Goal: Task Accomplishment & Management: Complete application form

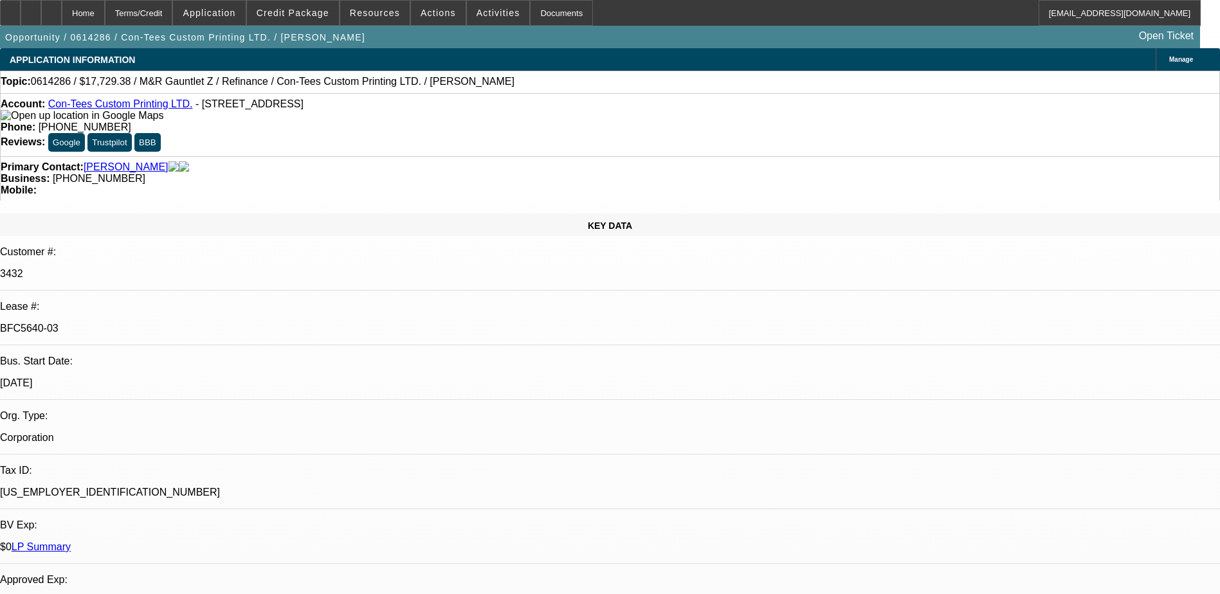
select select "0"
select select "0.1"
select select "0"
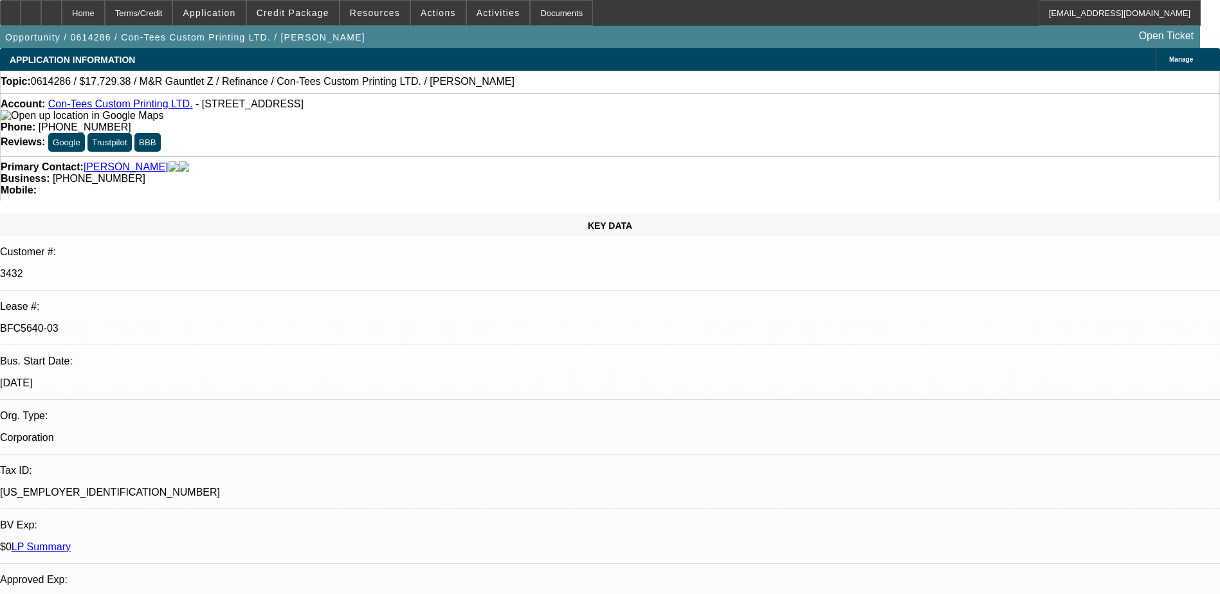
select select "0.1"
select select "0"
select select "2"
select select "0.1"
select select "0"
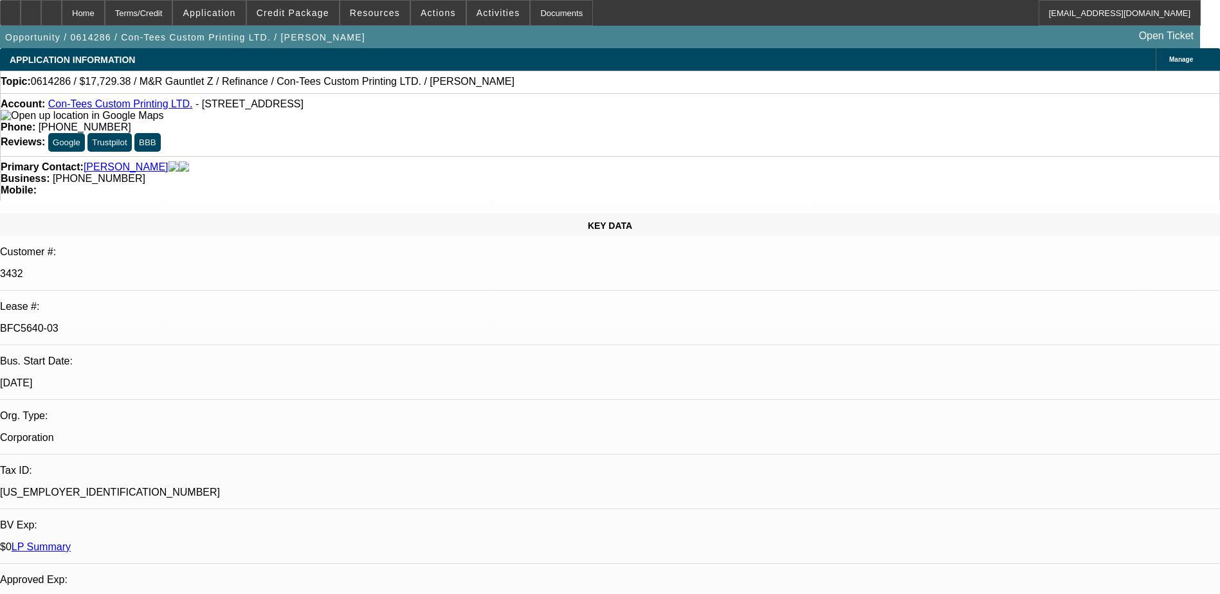
select select "0"
select select "0.1"
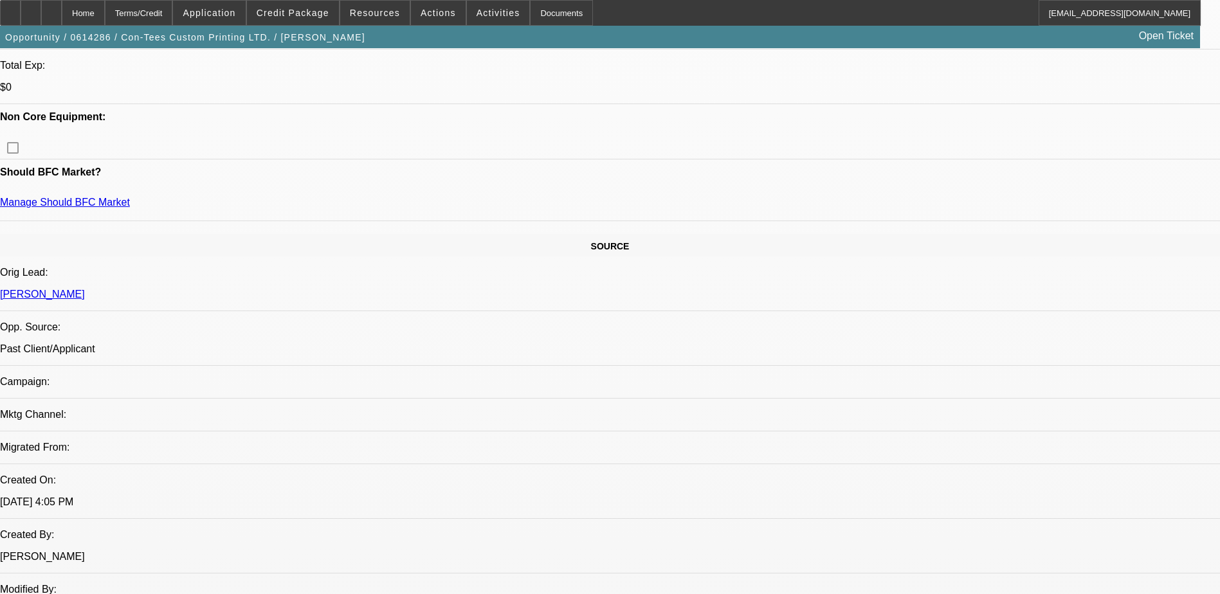
select select "1"
select select "2"
select select "4"
select select "1"
select select "2"
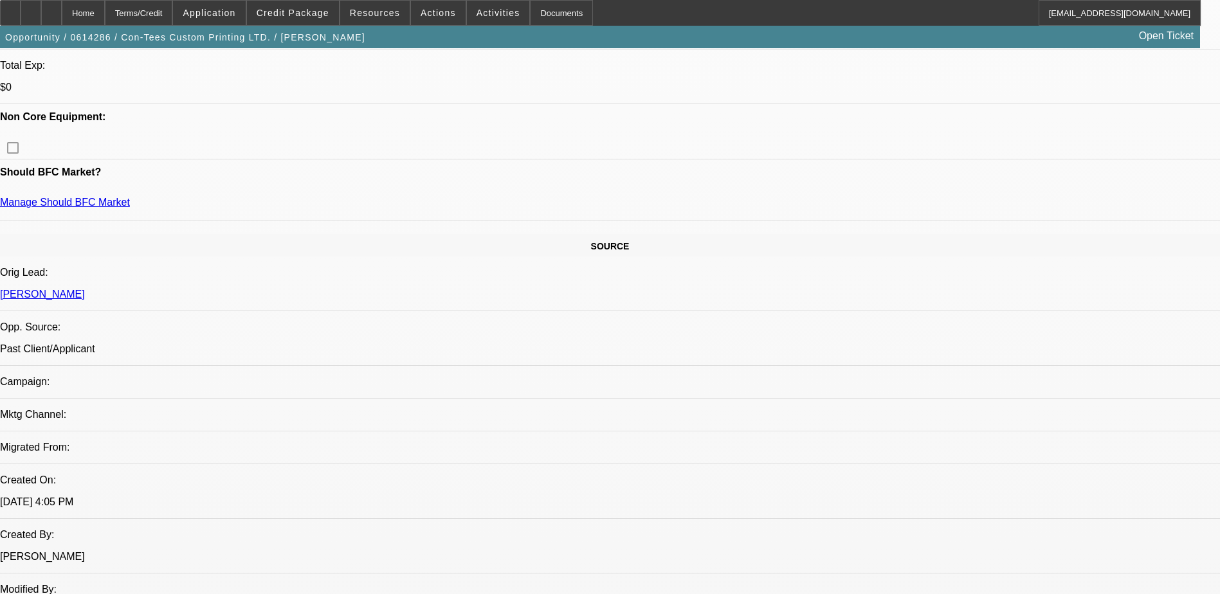
select select "4"
select select "1"
select select "2"
select select "4"
select select "1"
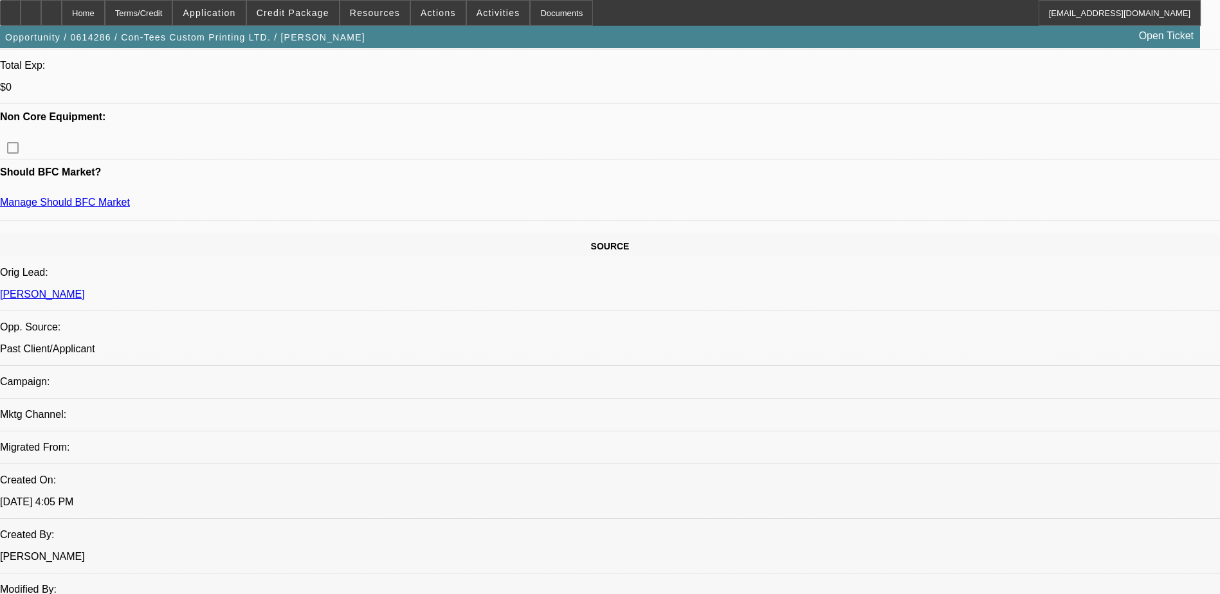
select select "1"
select select "4"
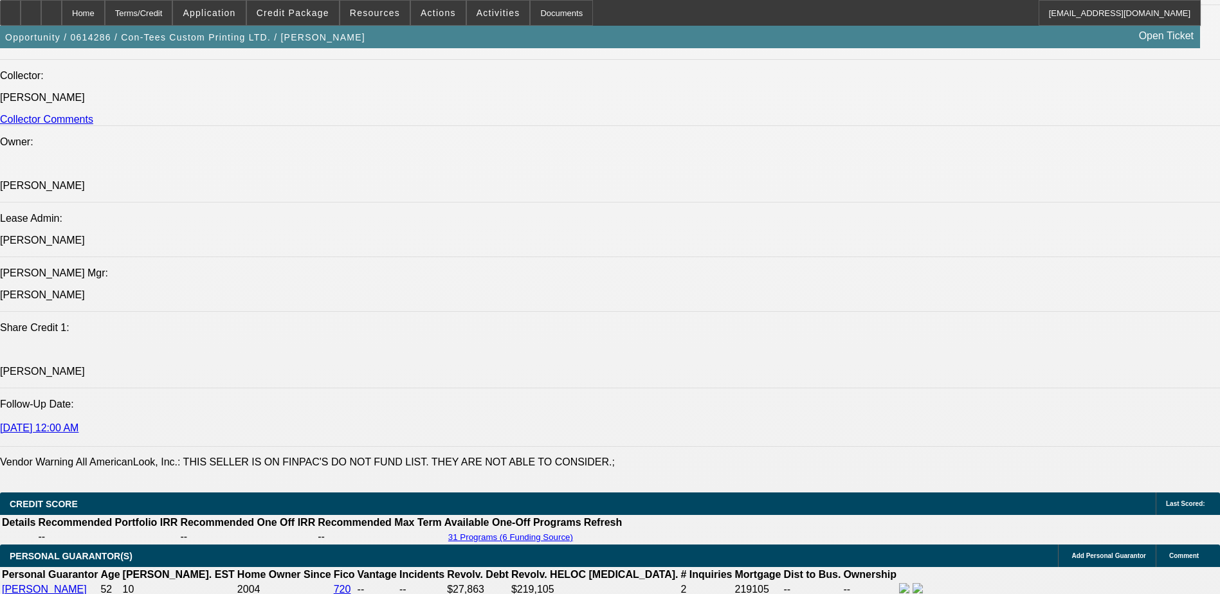
scroll to position [1679, 0]
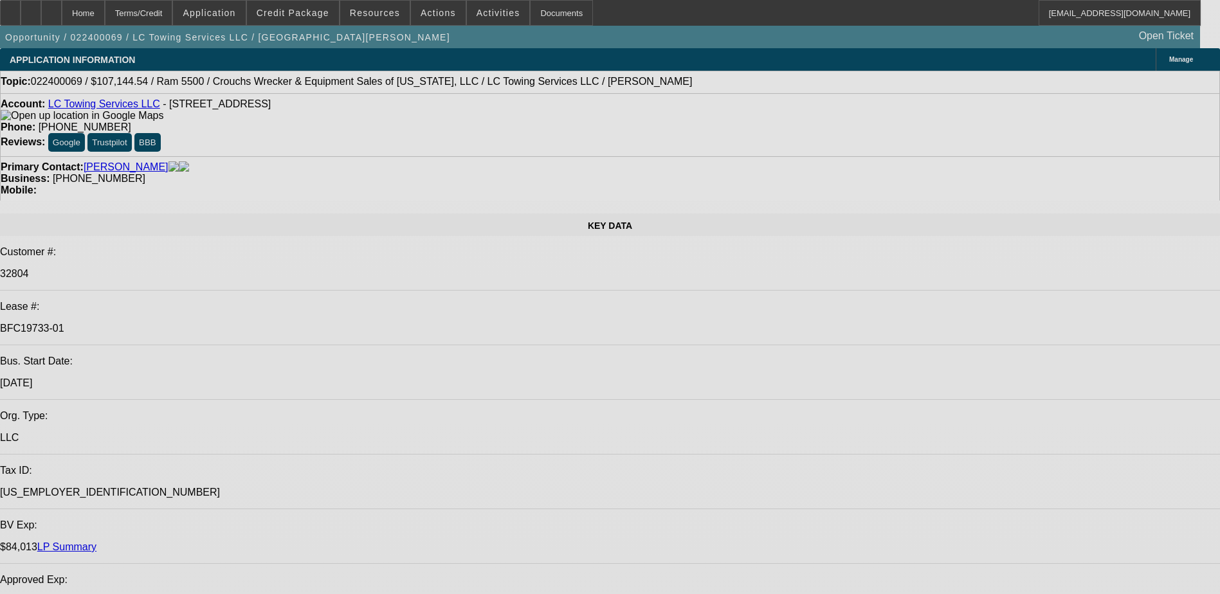
select select "0"
select select "2"
select select "0"
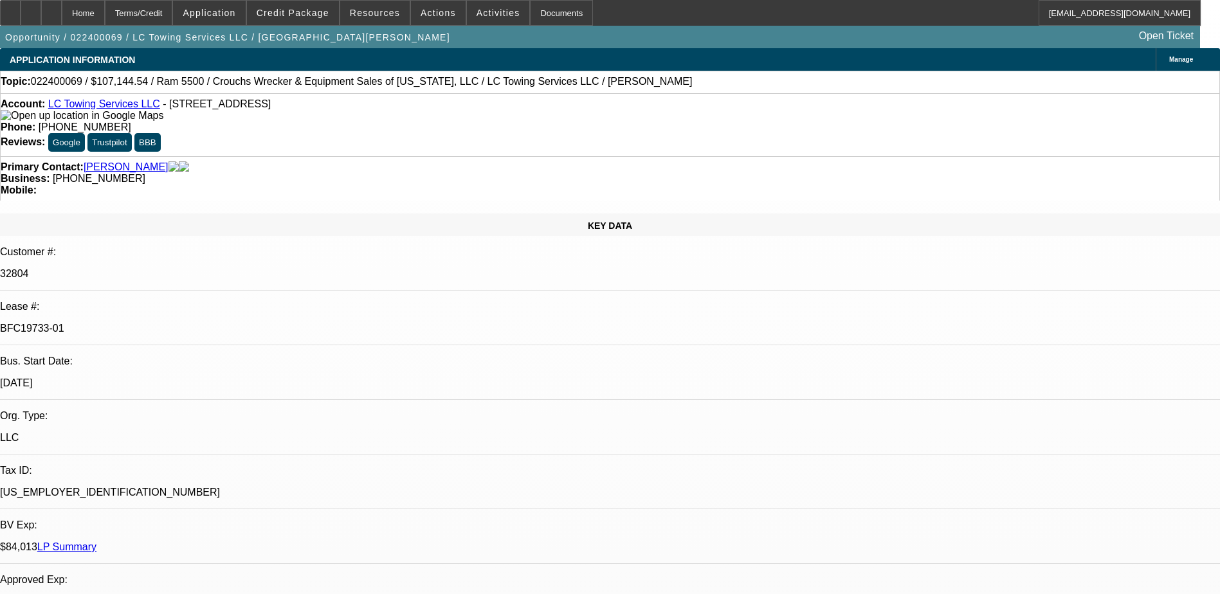
select select "2"
select select "0"
select select "2"
select select "0"
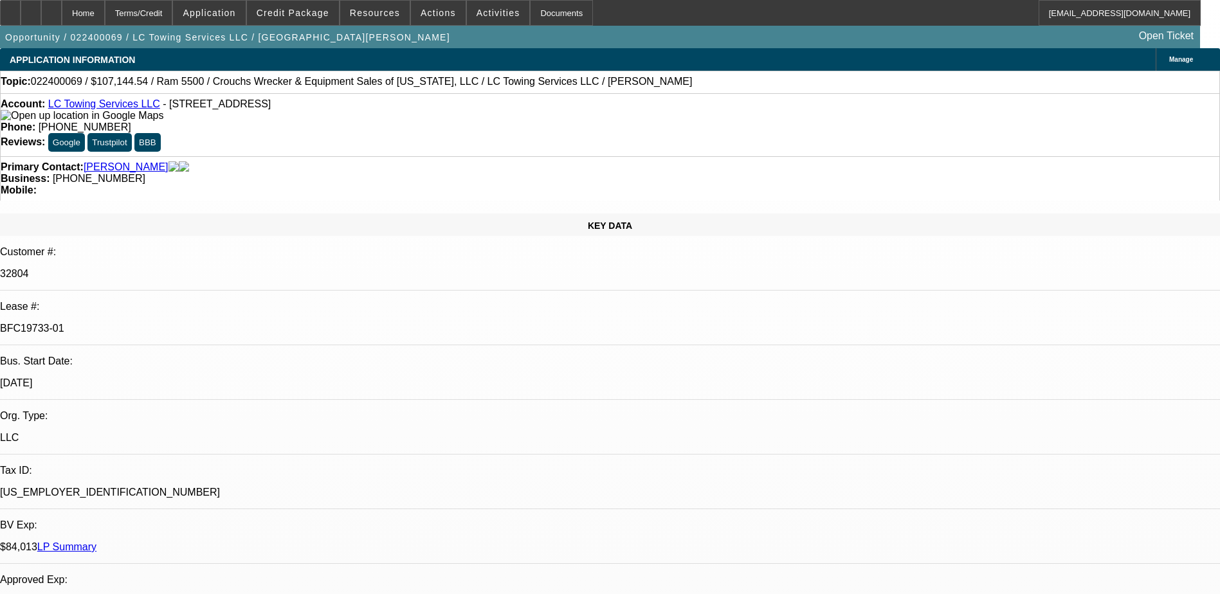
select select "1"
select select "2"
select select "6"
select select "1"
select select "2"
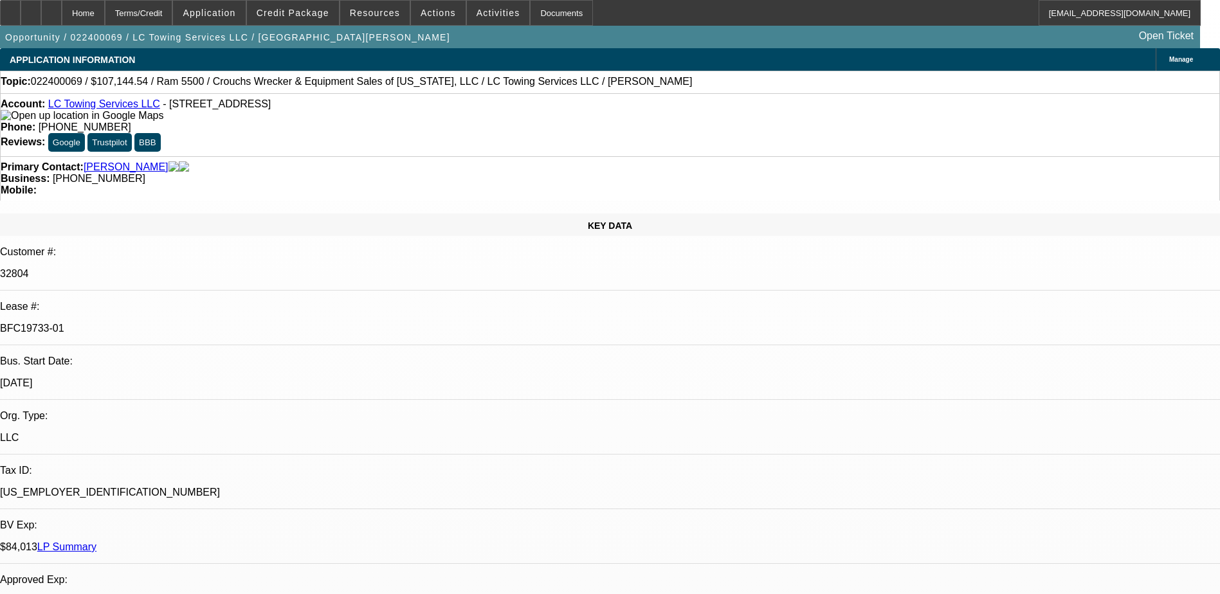
select select "6"
select select "1"
select select "2"
select select "6"
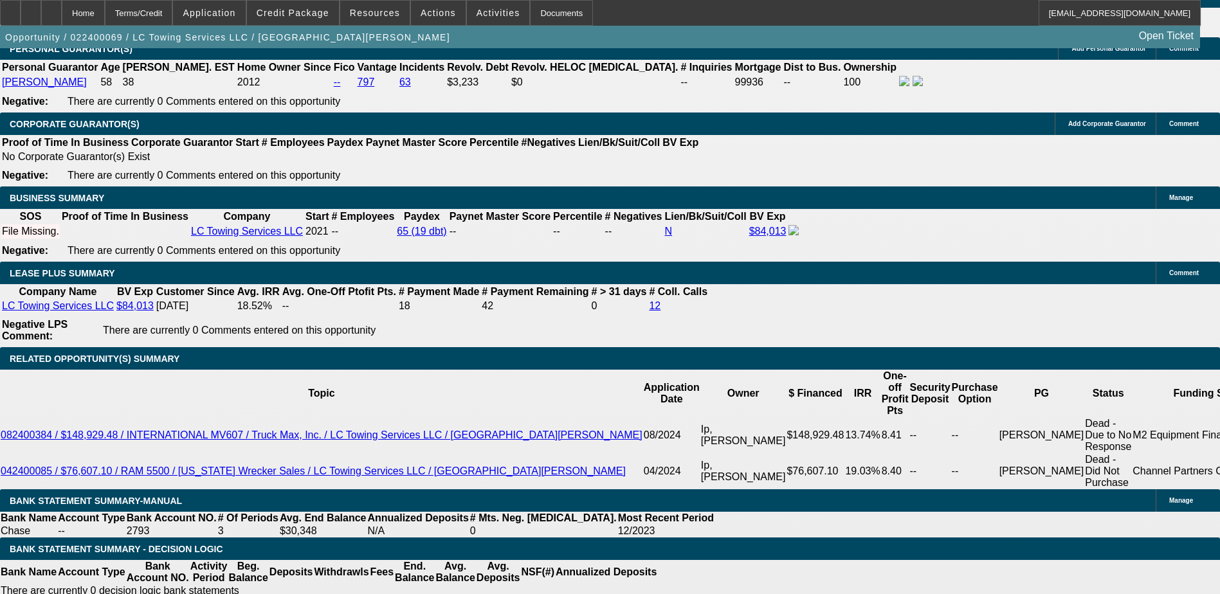
scroll to position [1993, 0]
